Goal: Find specific page/section: Find specific page/section

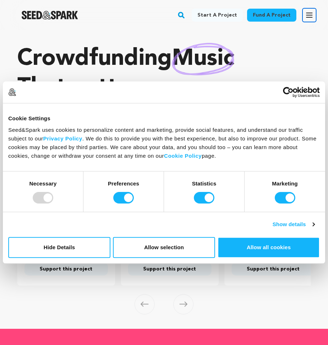
click at [307, 13] on icon "button" at bounding box center [310, 15] width 6 height 4
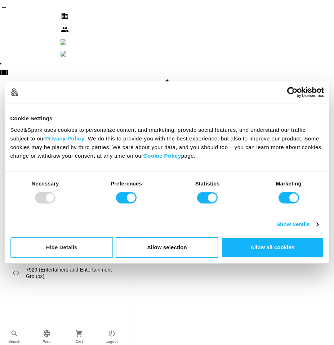
click at [92, 251] on button "Hide Details" at bounding box center [61, 247] width 103 height 21
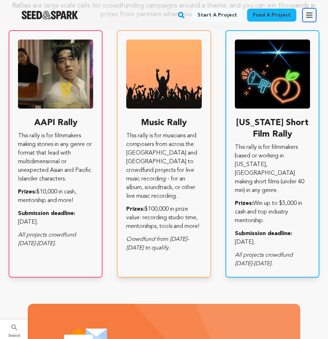
scroll to position [2158, 0]
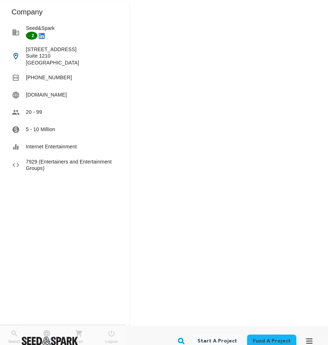
scroll to position [144, 0]
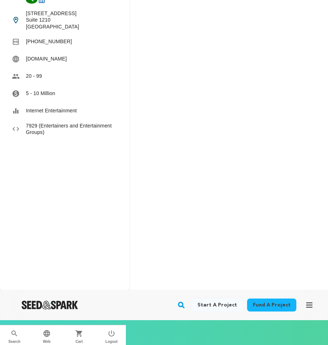
copy div "[PERSON_NAME]"
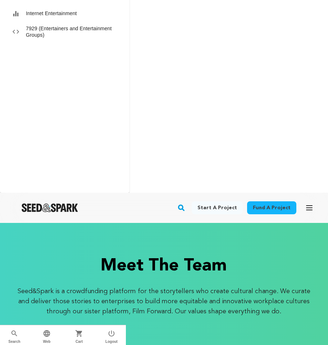
scroll to position [252, 0]
